Goal: Find specific page/section: Find specific page/section

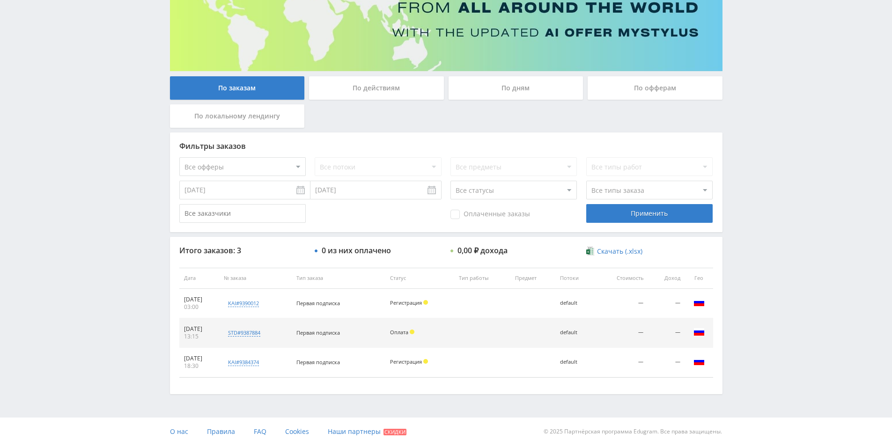
scroll to position [121, 0]
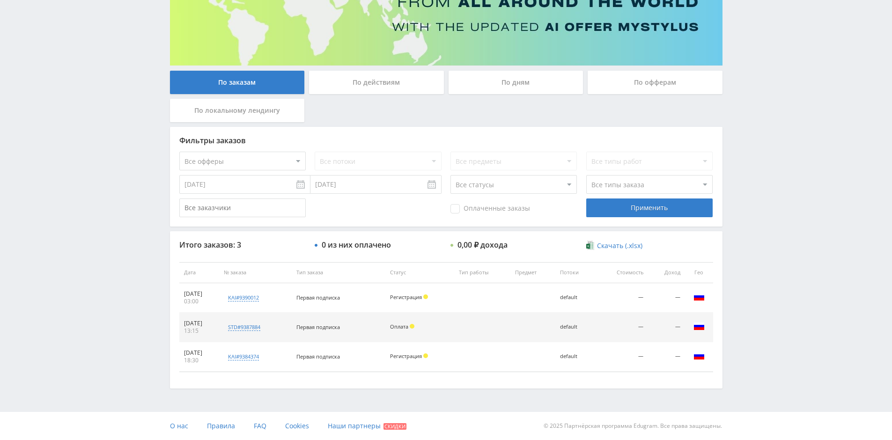
click at [373, 86] on div "По действиям" at bounding box center [376, 82] width 135 height 23
click at [0, 0] on input "По действиям" at bounding box center [0, 0] width 0 height 0
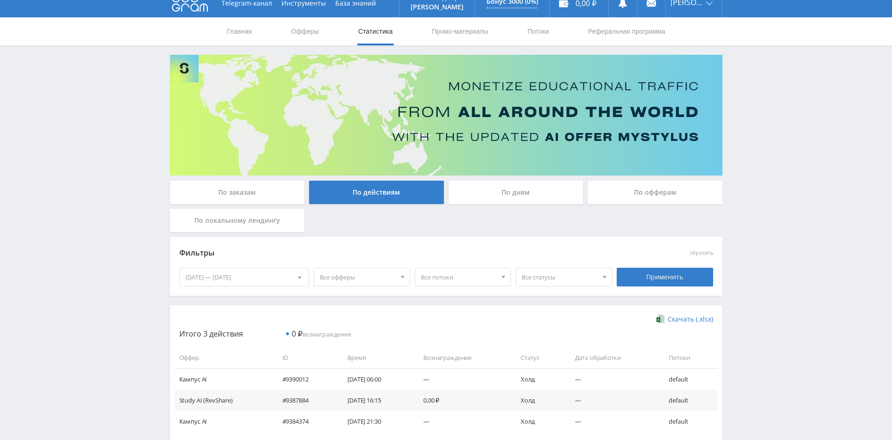
scroll to position [64, 0]
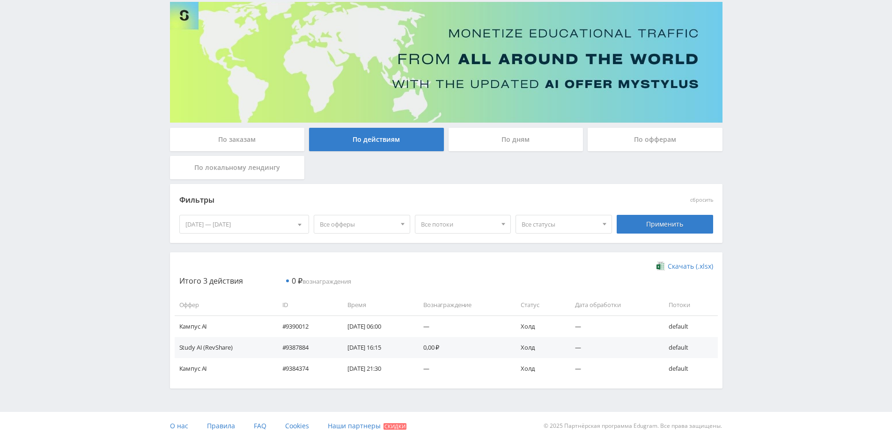
click at [509, 140] on div "По дням" at bounding box center [515, 139] width 135 height 23
click at [0, 0] on input "По дням" at bounding box center [0, 0] width 0 height 0
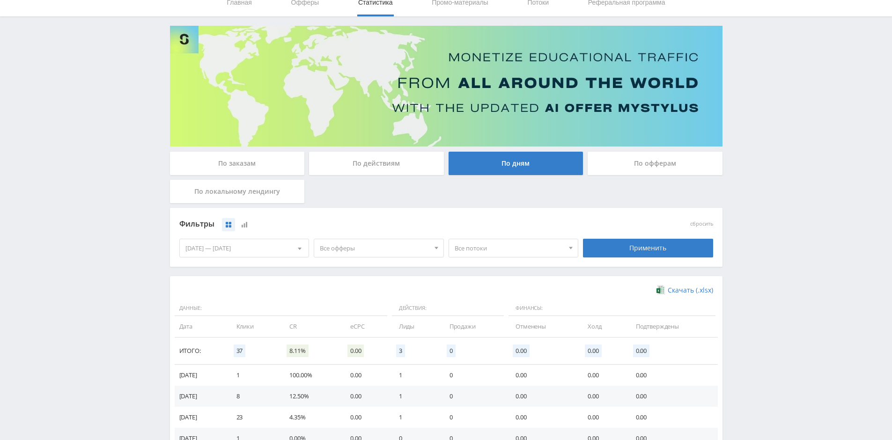
scroll to position [94, 0]
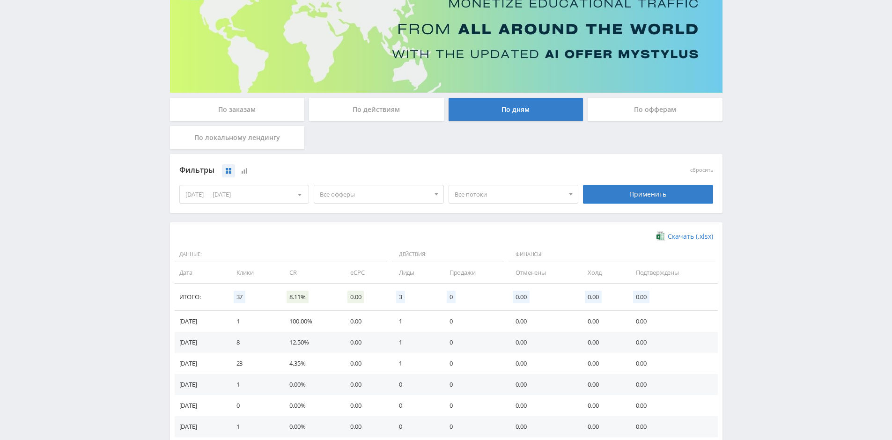
click at [643, 112] on div "По офферам" at bounding box center [655, 109] width 135 height 23
click at [0, 0] on input "По офферам" at bounding box center [0, 0] width 0 height 0
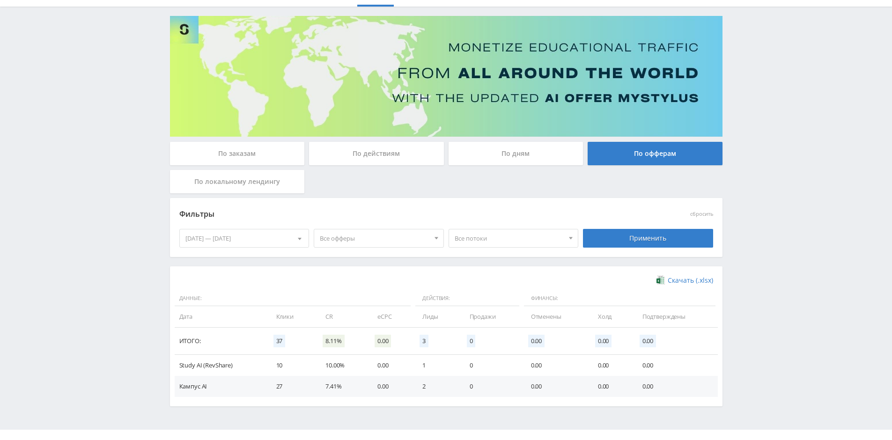
scroll to position [67, 0]
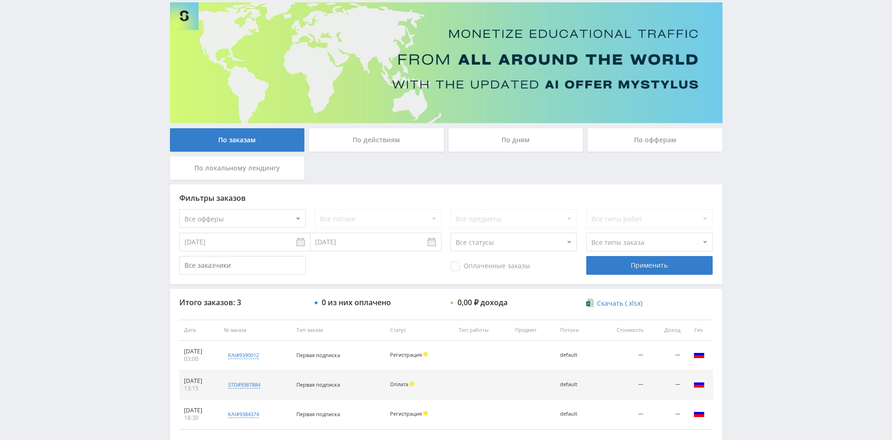
scroll to position [47, 0]
